Goal: Navigation & Orientation: Understand site structure

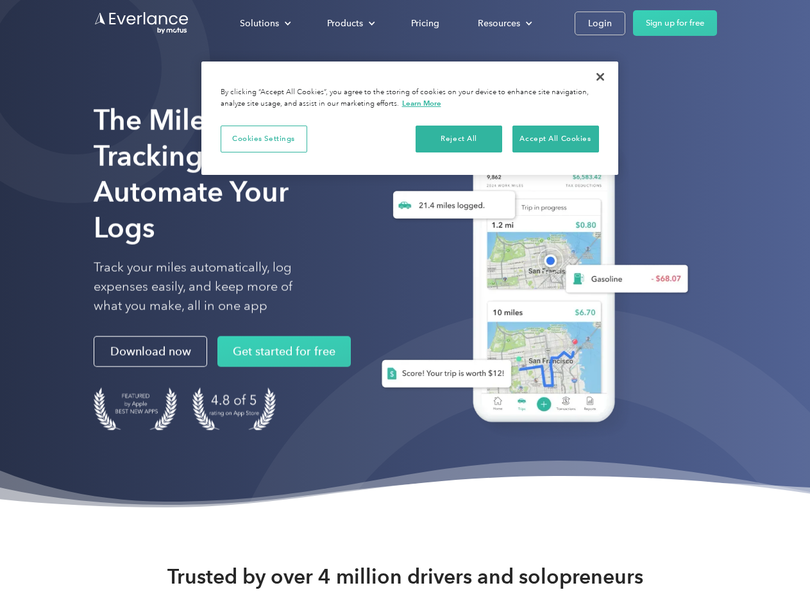
click at [265, 23] on div "Solutions" at bounding box center [259, 23] width 39 height 16
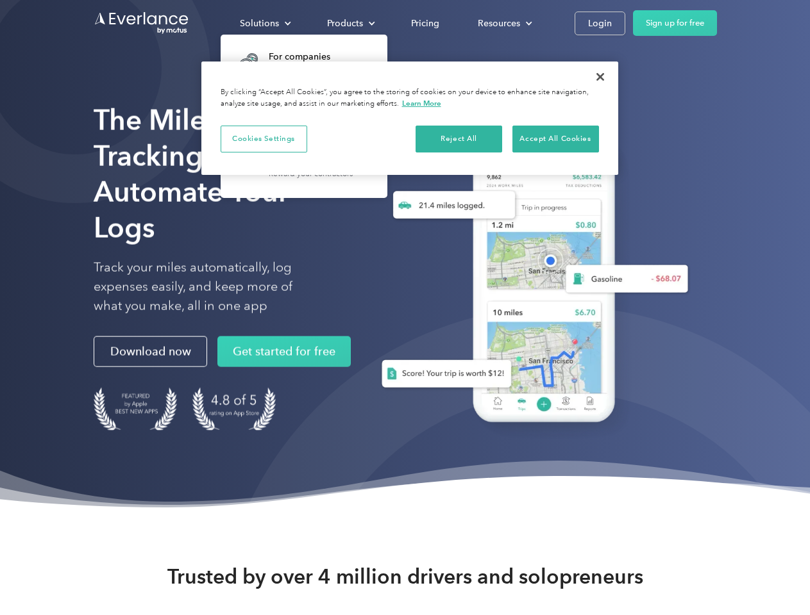
click at [349, 23] on div "Products" at bounding box center [345, 23] width 36 height 16
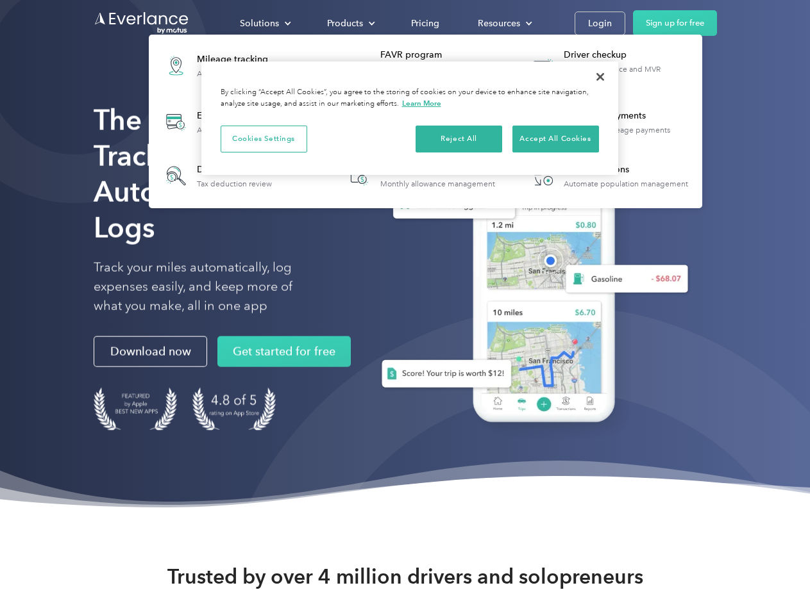
click at [503, 23] on div "Resources" at bounding box center [499, 23] width 42 height 16
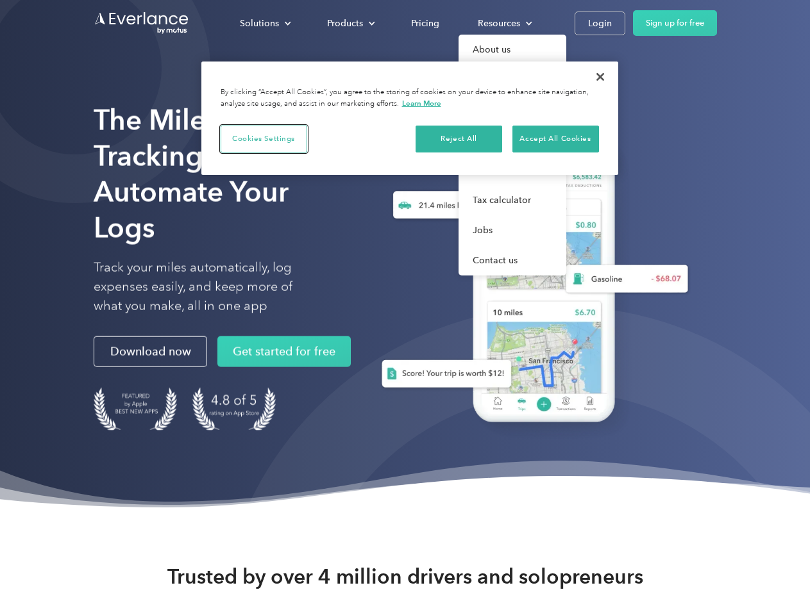
click at [263, 138] on button "Cookies Settings" at bounding box center [264, 139] width 87 height 27
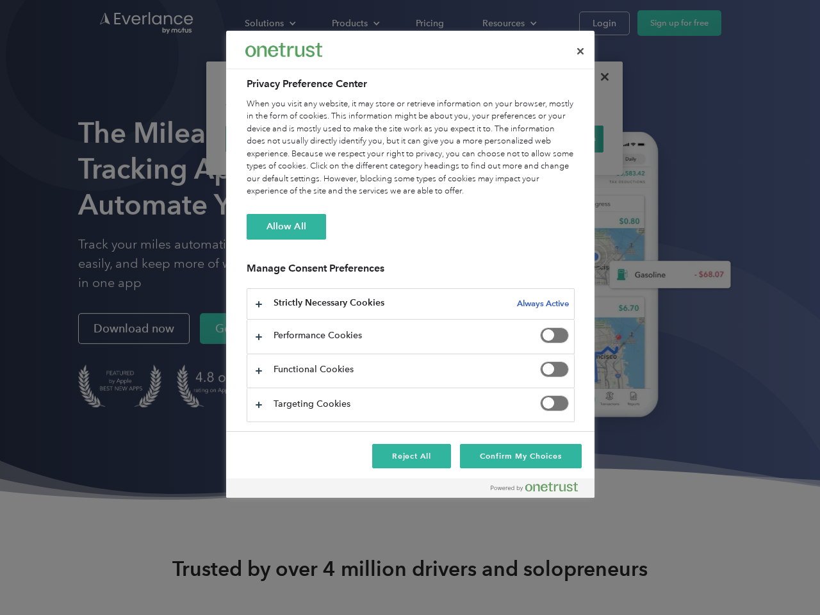
click at [459, 138] on div "When you visit any website, it may store or retrieve information on your browse…" at bounding box center [411, 148] width 328 height 100
click at [555, 138] on div "When you visit any website, it may store or retrieve information on your browse…" at bounding box center [411, 148] width 328 height 100
click at [600, 77] on div at bounding box center [410, 307] width 820 height 615
